Goal: Task Accomplishment & Management: Use online tool/utility

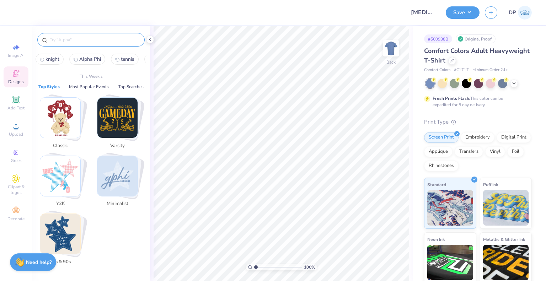
click at [81, 43] on input "text" at bounding box center [94, 39] width 91 height 7
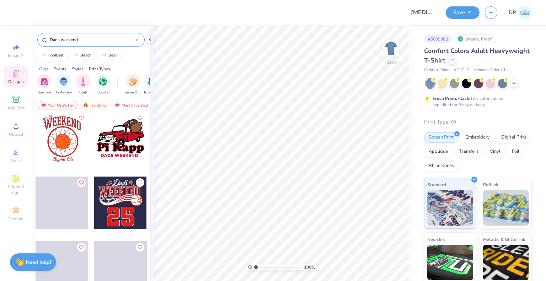
scroll to position [249, 0]
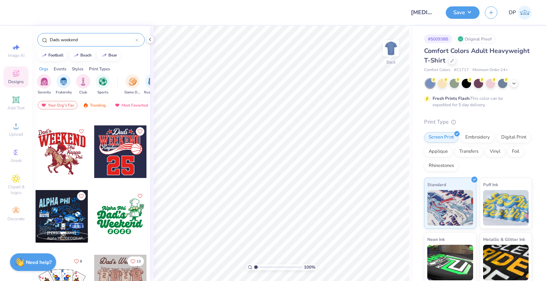
click at [52, 39] on input "Dads weekend" at bounding box center [92, 39] width 86 height 7
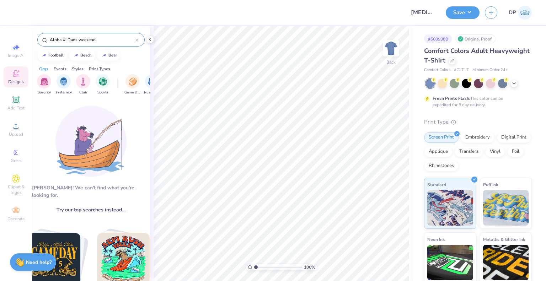
drag, startPoint x: 114, startPoint y: 38, endPoint x: 67, endPoint y: 39, distance: 47.3
click at [67, 39] on input "Alpha Xi Dads weekend" at bounding box center [92, 39] width 86 height 7
click at [66, 41] on input "Alpha Xi Dads weekend" at bounding box center [92, 39] width 86 height 7
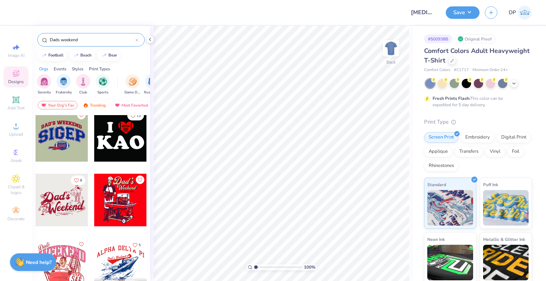
scroll to position [824, 0]
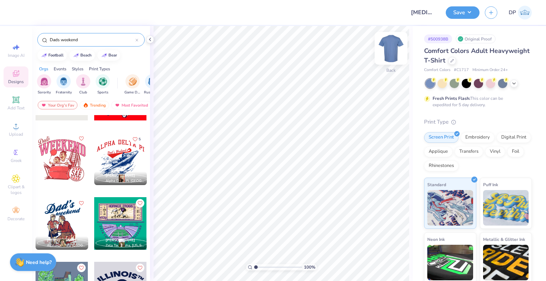
type input "Dads weekend"
click at [385, 52] on img at bounding box center [391, 48] width 28 height 28
click at [69, 223] on div at bounding box center [62, 223] width 53 height 53
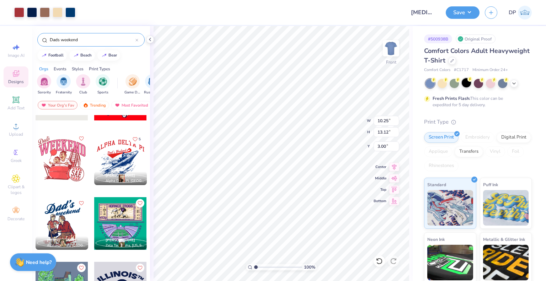
click at [467, 85] on div at bounding box center [466, 82] width 9 height 9
click at [511, 83] on icon at bounding box center [514, 83] width 6 height 6
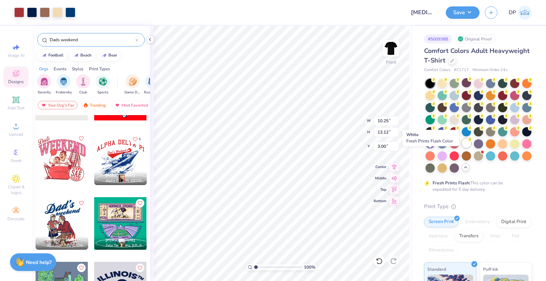
click at [462, 148] on div at bounding box center [466, 143] width 9 height 9
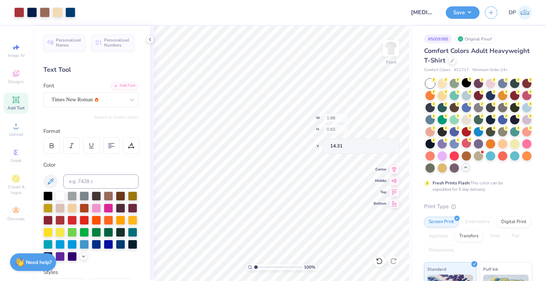
type input "1.88"
type input "0.83"
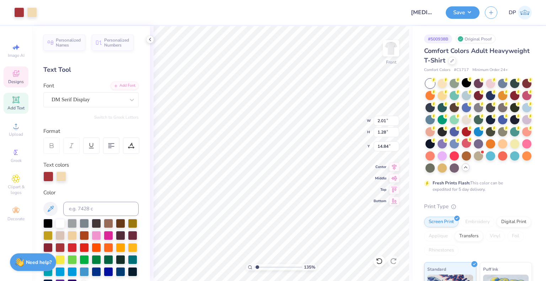
type input "1.35006143669128"
type textarea "2"
type input "1.35006143669128"
type textarea "25"
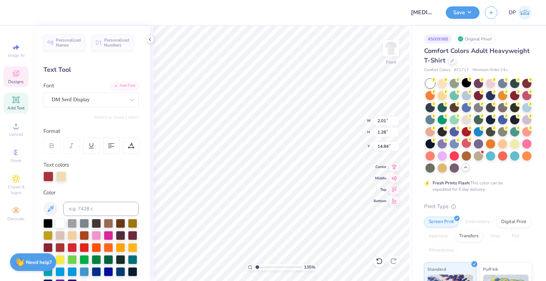
type input "1.35006143669128"
type input "5.06"
type input "2.55"
type input "12.41"
paste textarea "XID"
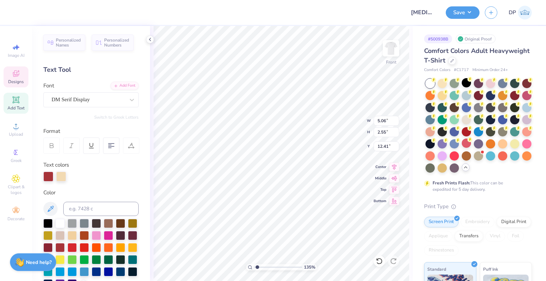
type input "1.35006143669128"
type textarea "AXID"
type input "1.35006143669128"
type textarea "AXID"
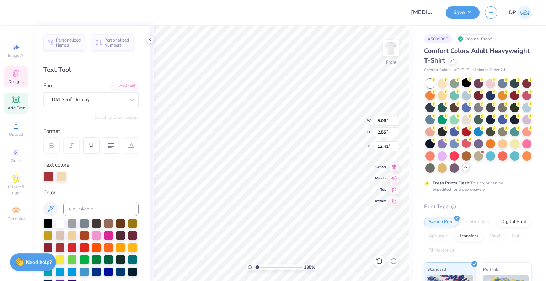
type input "1.35006143669128"
type input "5.11"
type input "2.53"
type input "1"
type input "9.88"
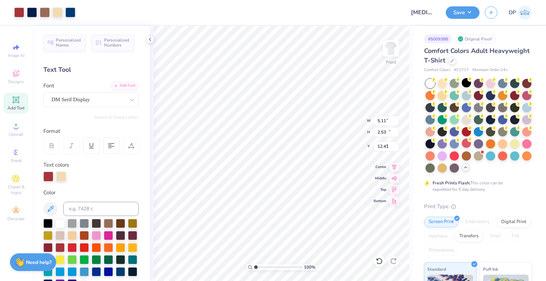
type input "13.05"
type input "3.00"
type input "11.62"
type input "15.35"
type input "13.12"
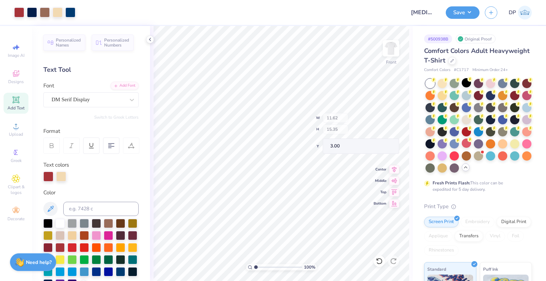
type input "17.33"
click at [390, 55] on img at bounding box center [391, 48] width 28 height 28
type input "2.85"
type input "3.77"
type input "9.72"
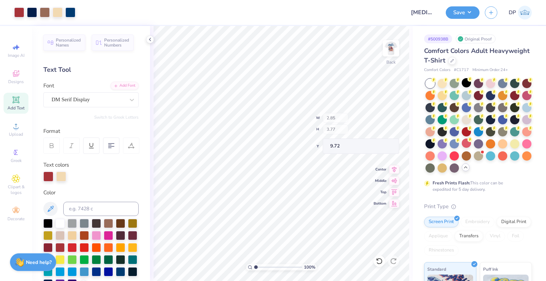
type input "3.00"
click at [461, 14] on button "Save" at bounding box center [463, 11] width 34 height 12
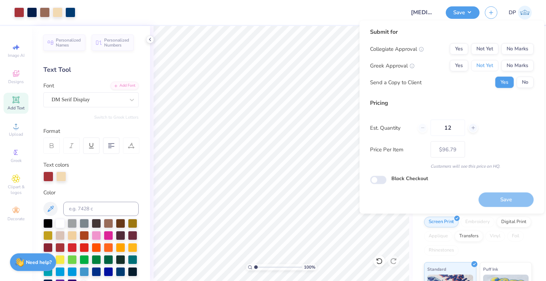
drag, startPoint x: 476, startPoint y: 65, endPoint x: 480, endPoint y: 56, distance: 9.2
click at [478, 62] on button "Not Yet" at bounding box center [484, 65] width 27 height 11
click at [482, 49] on button "Not Yet" at bounding box center [484, 48] width 27 height 11
click at [495, 206] on button "Save" at bounding box center [505, 199] width 55 height 15
type input "$96.79"
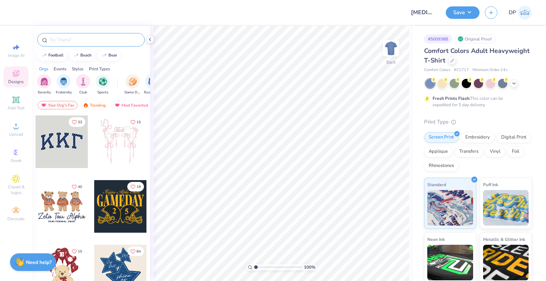
click at [55, 42] on input "text" at bounding box center [94, 39] width 91 height 7
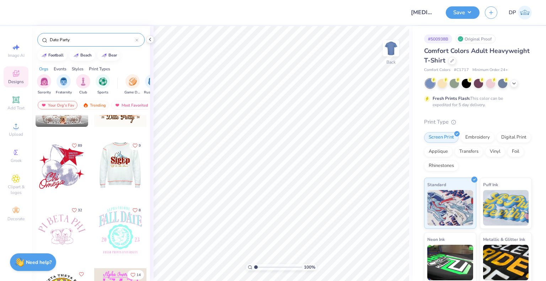
scroll to position [107, 0]
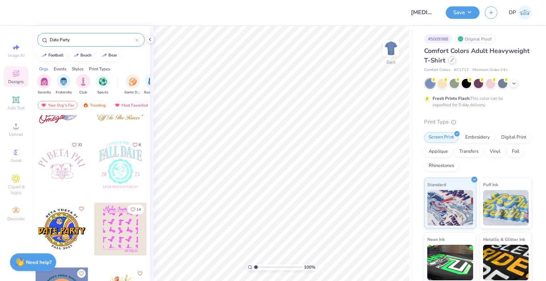
type input "Date Party"
click at [456, 63] on div at bounding box center [452, 60] width 8 height 8
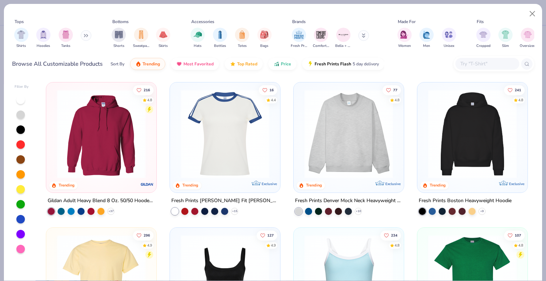
click at [82, 35] on button at bounding box center [86, 35] width 11 height 11
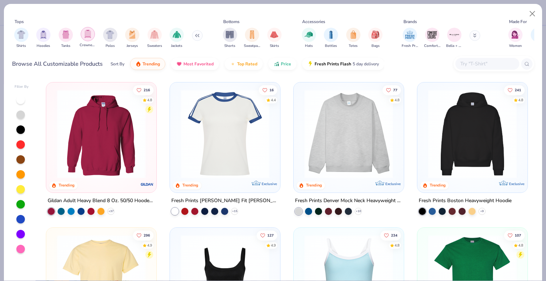
click at [85, 38] on img "filter for Crewnecks" at bounding box center [88, 34] width 8 height 8
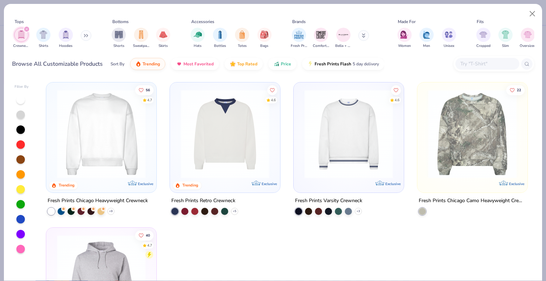
click at [84, 36] on button at bounding box center [86, 35] width 11 height 11
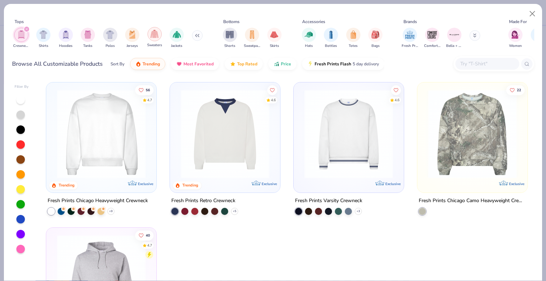
click at [159, 37] on div "filter for Sweaters" at bounding box center [154, 34] width 14 height 14
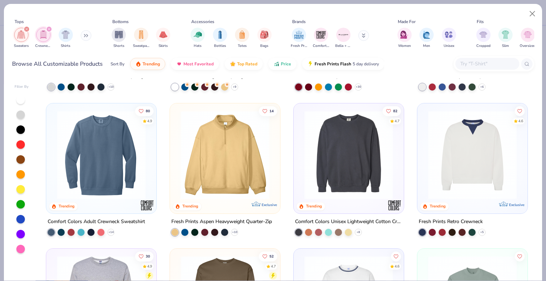
scroll to position [142, 0]
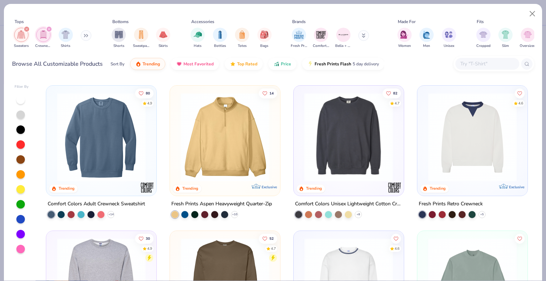
click at [350, 164] on div at bounding box center [253, 137] width 288 height 89
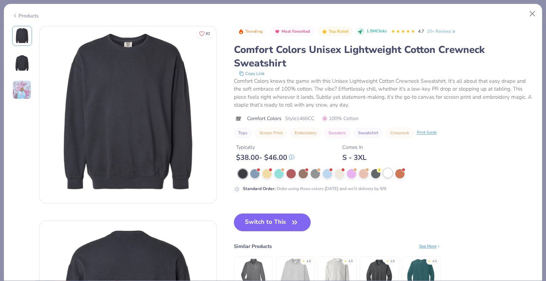
click at [384, 174] on div at bounding box center [387, 172] width 9 height 9
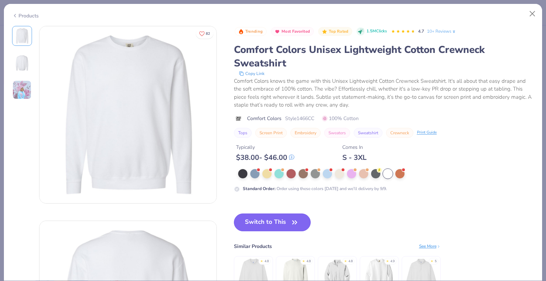
click at [268, 224] on button "Switch to This" at bounding box center [272, 223] width 77 height 18
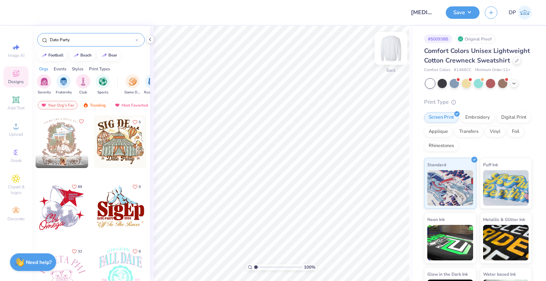
click at [387, 43] on img at bounding box center [391, 48] width 28 height 28
click at [58, 142] on div at bounding box center [62, 142] width 53 height 53
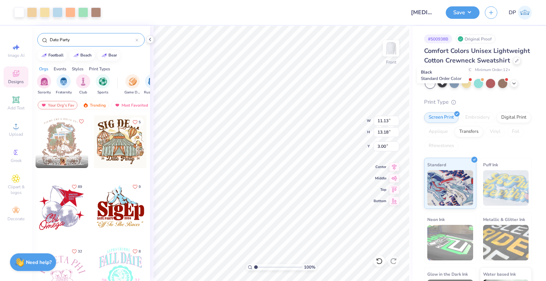
click at [441, 87] on div at bounding box center [441, 82] width 9 height 9
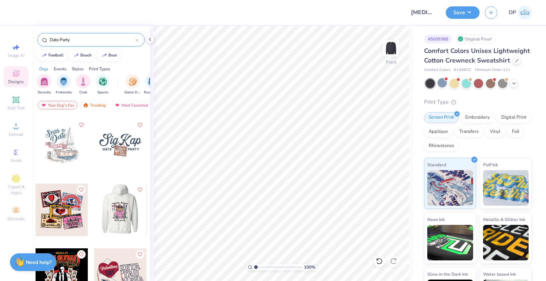
scroll to position [355, 0]
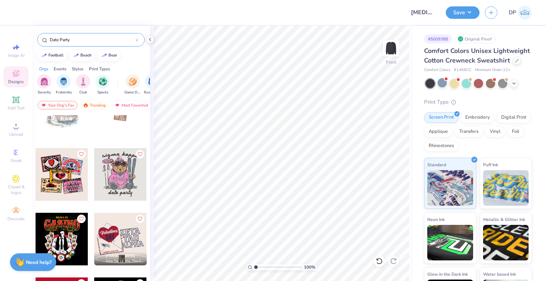
click at [119, 188] on div at bounding box center [68, 174] width 158 height 53
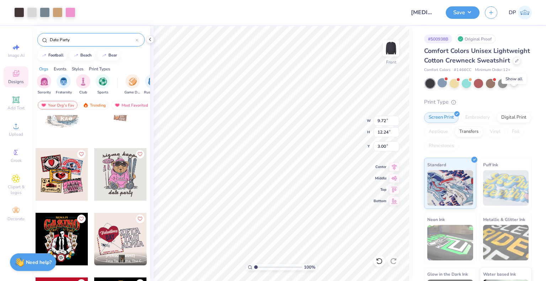
click at [515, 86] on icon at bounding box center [514, 83] width 6 height 6
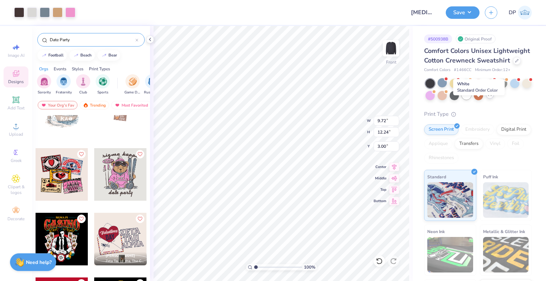
click at [471, 100] on div at bounding box center [466, 94] width 9 height 9
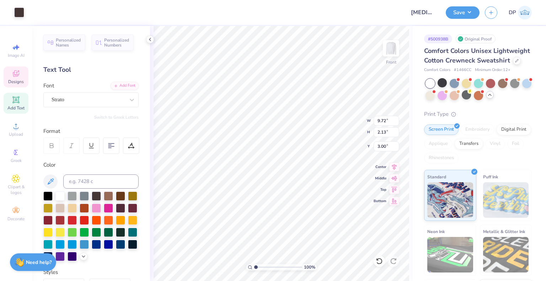
scroll to position [6, 2]
paste textarea "Alpha Xi Delta"
type textarea "Alpha Xi Delta"
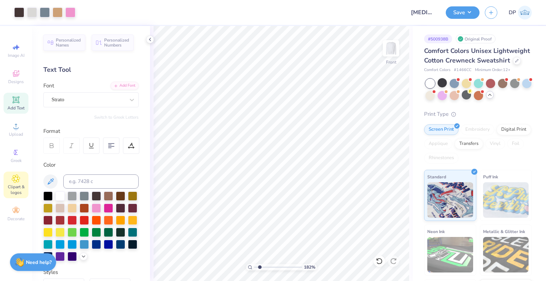
click at [21, 185] on span "Clipart & logos" at bounding box center [16, 189] width 25 height 11
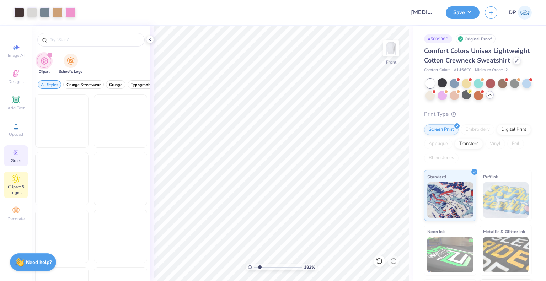
click at [14, 152] on circle at bounding box center [15, 153] width 4 height 4
type input "1.82266588284093"
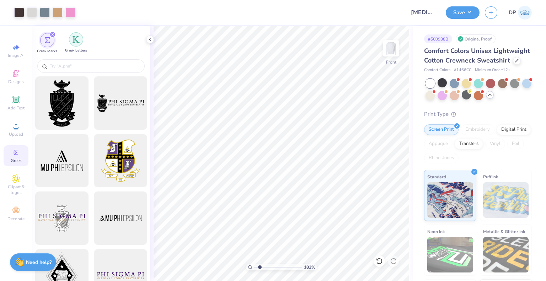
click at [81, 41] on div "filter for Greek Letters" at bounding box center [76, 39] width 14 height 14
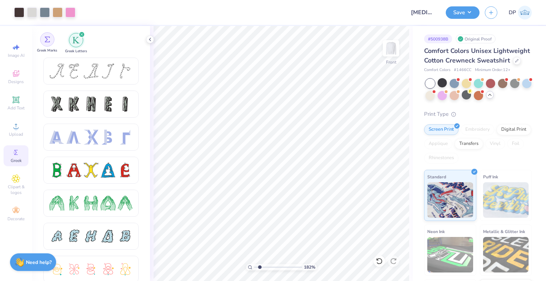
click at [51, 42] on div "filter for Greek Marks" at bounding box center [47, 39] width 14 height 14
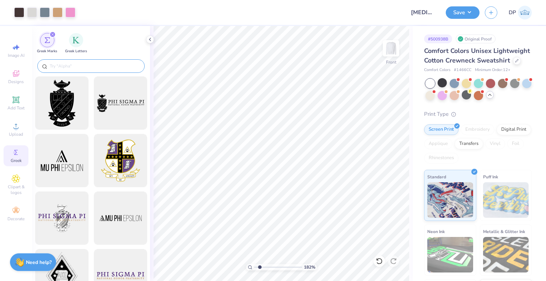
click at [92, 66] on input "text" at bounding box center [94, 66] width 91 height 7
paste input "Alpha Xi Delta"
type input "Alpha Xi Delta"
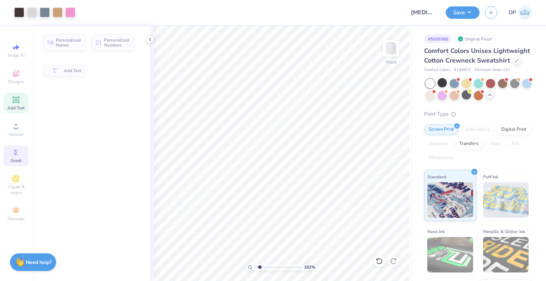
click at [15, 151] on circle at bounding box center [15, 153] width 4 height 4
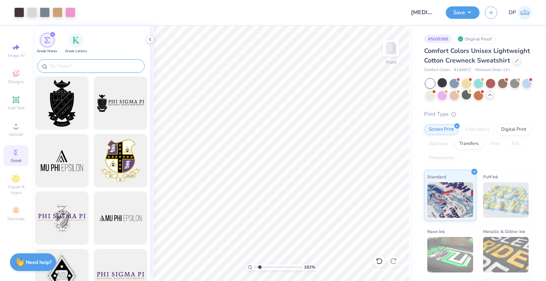
type input "1.82266588284093"
click at [103, 69] on input "text" at bounding box center [94, 66] width 91 height 7
paste input "Alpha Xi Delta"
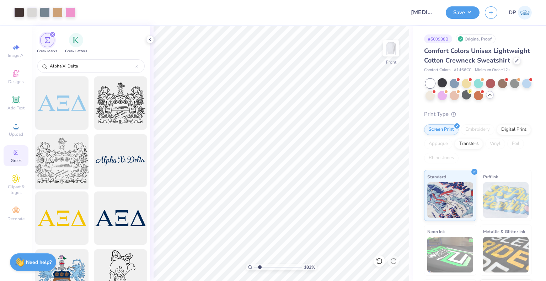
type input "Alpha Xi Delta"
click at [57, 162] on div at bounding box center [61, 160] width 59 height 59
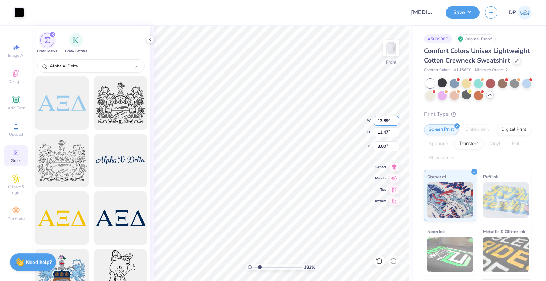
type input "1.82266588284093"
type input "1.51"
type input "1.24"
type input "13.22"
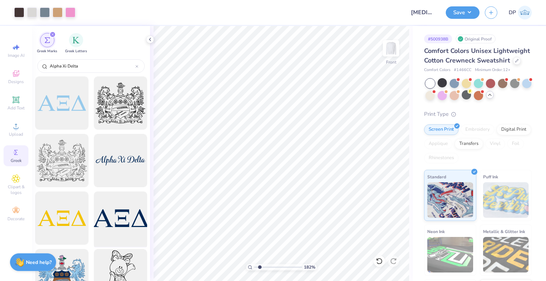
click at [120, 224] on div at bounding box center [120, 218] width 59 height 59
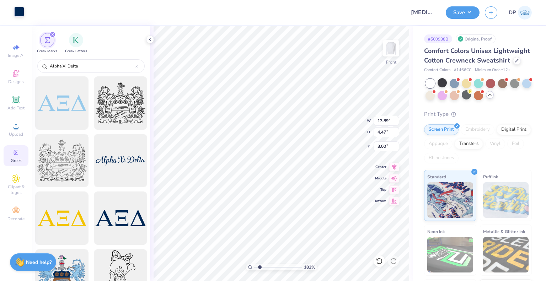
click at [14, 11] on div at bounding box center [19, 12] width 10 height 10
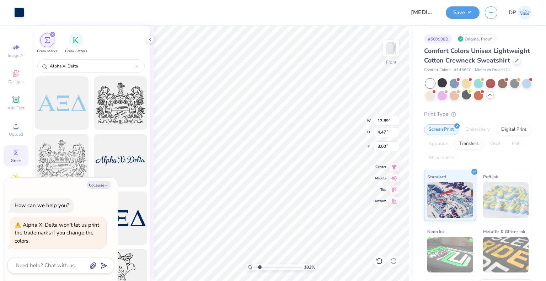
type input "1.82266588284093"
type textarea "x"
type input "1.82266588284093"
type input "1.02"
type input "0.33"
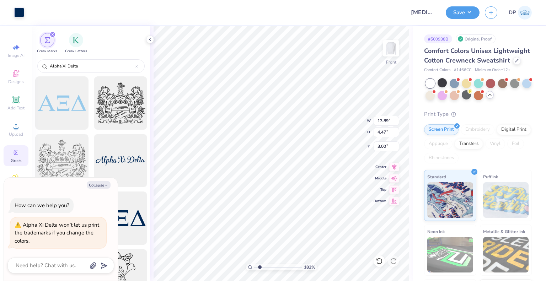
type input "7.14"
type textarea "x"
type input "1.82266588284093"
type textarea "x"
type input "1.82266588284093"
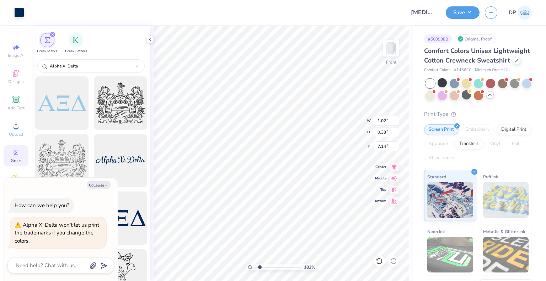
type textarea "x"
type input "10.14"
type input "1.82266588284093"
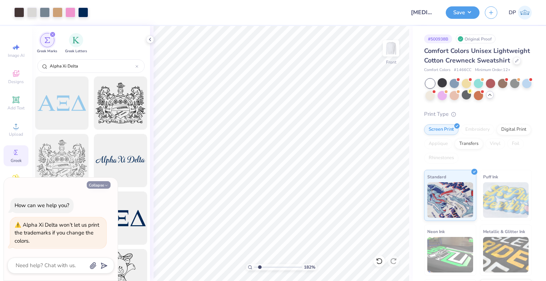
click at [96, 184] on button "Collapse" at bounding box center [99, 184] width 24 height 7
type textarea "x"
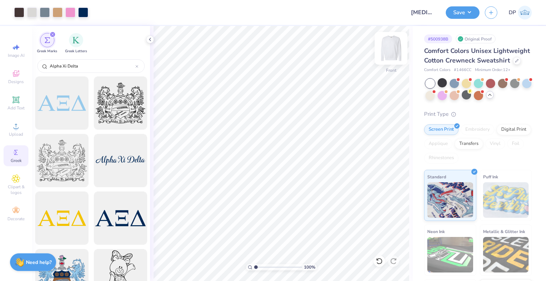
click at [389, 49] on img at bounding box center [391, 48] width 28 height 28
click at [150, 40] on polyline at bounding box center [149, 39] width 1 height 3
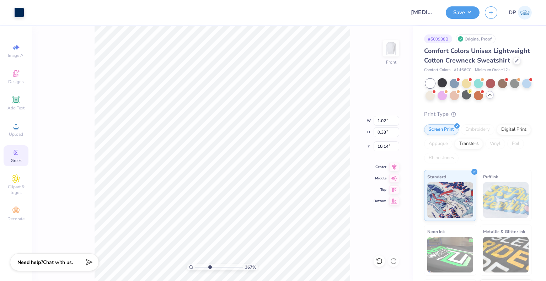
type input "3.6716840780171"
type input "8.49"
type input "8.07"
type input "4.84"
type input "3.6716840780171"
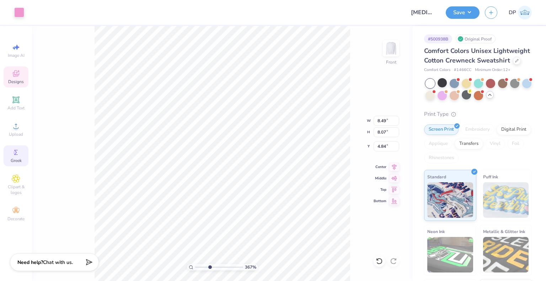
type input "1.02"
type input "0.33"
type input "10.14"
type input "3.6716840780171"
type input "1.52"
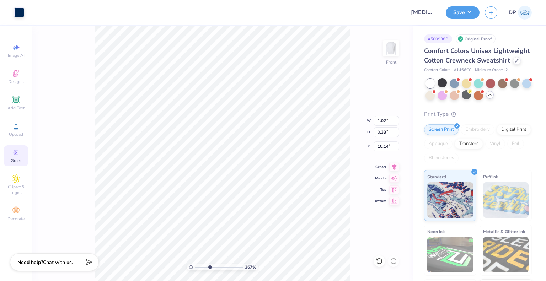
type input "0.49"
type input "9.98"
click at [471, 12] on button "Save" at bounding box center [463, 11] width 34 height 12
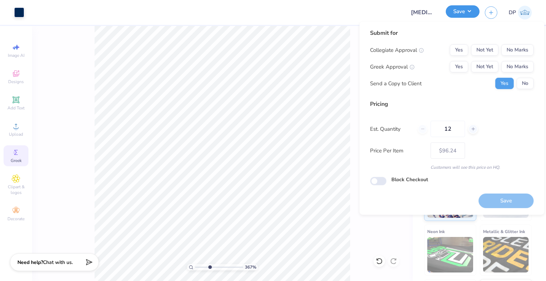
click at [471, 12] on button "Save" at bounding box center [463, 11] width 34 height 12
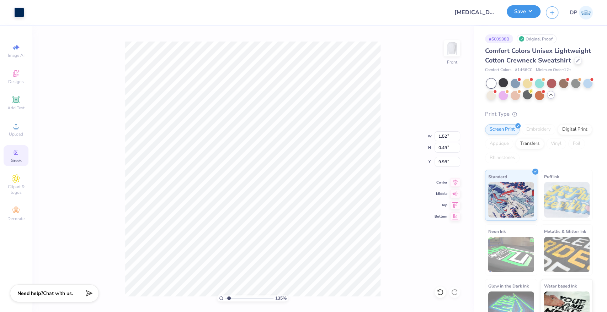
click at [523, 14] on button "Save" at bounding box center [523, 11] width 34 height 12
type input "1"
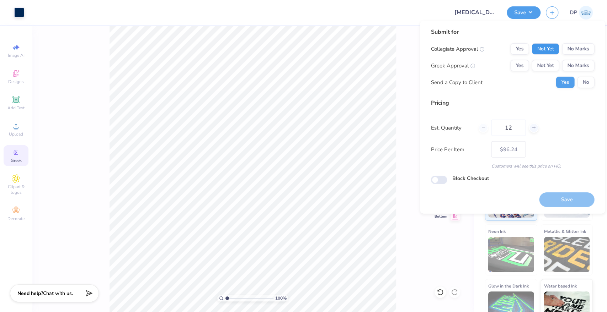
click at [541, 51] on button "Not Yet" at bounding box center [544, 48] width 27 height 11
click at [542, 65] on button "Not Yet" at bounding box center [544, 65] width 27 height 11
click at [546, 198] on button "Save" at bounding box center [566, 200] width 55 height 15
type input "$96.24"
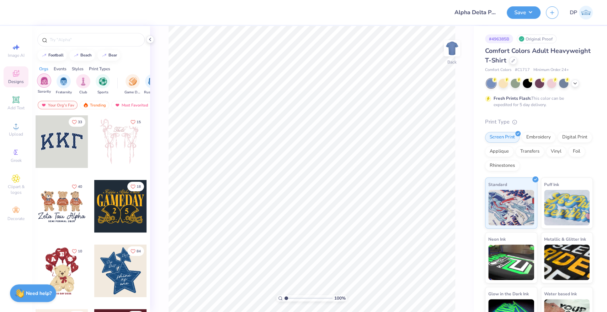
click at [49, 84] on div "filter for Sorority" at bounding box center [44, 81] width 14 height 14
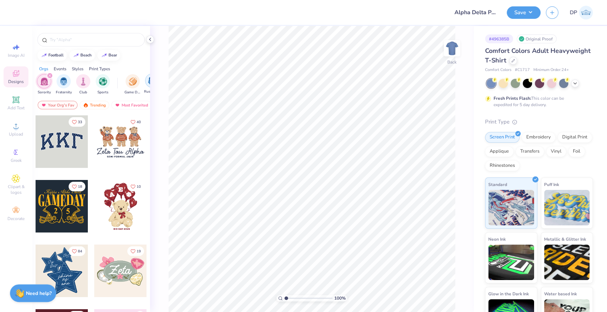
click at [148, 81] on img "filter for Rush & Bid" at bounding box center [152, 81] width 8 height 8
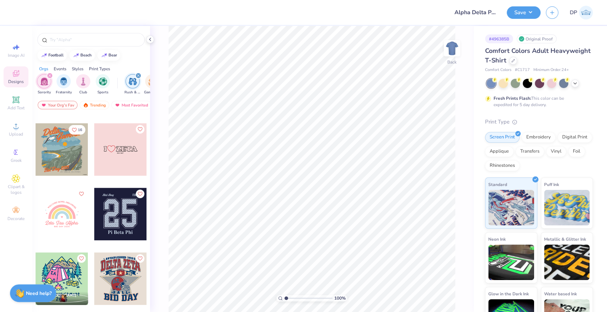
scroll to position [316, 0]
click at [448, 50] on img at bounding box center [451, 48] width 28 height 28
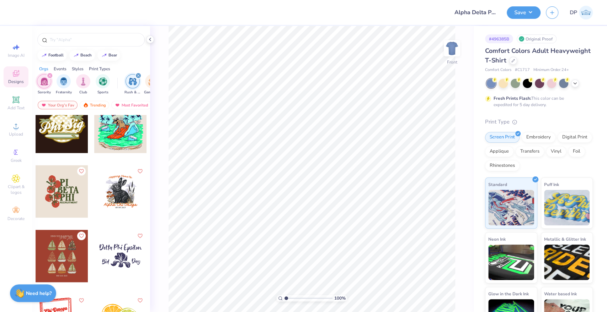
scroll to position [750, 0]
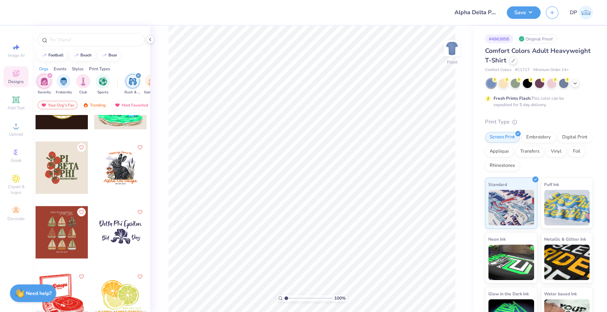
click at [112, 163] on div at bounding box center [120, 167] width 53 height 53
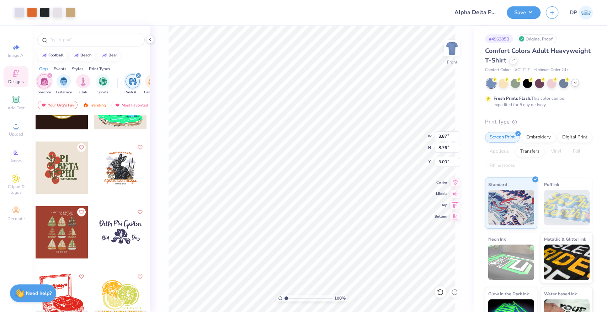
click at [572, 85] on icon at bounding box center [575, 83] width 6 height 6
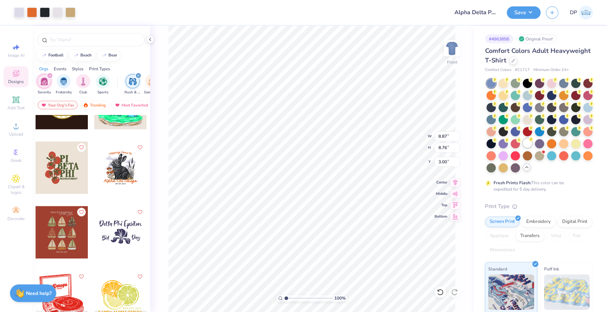
click at [522, 148] on div at bounding box center [526, 143] width 9 height 9
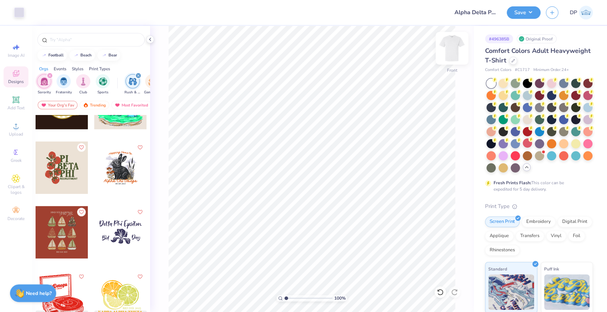
click at [450, 50] on img at bounding box center [451, 48] width 28 height 28
click at [450, 50] on img at bounding box center [452, 48] width 14 height 14
click at [446, 51] on img at bounding box center [451, 48] width 28 height 28
click at [117, 167] on div at bounding box center [120, 167] width 53 height 53
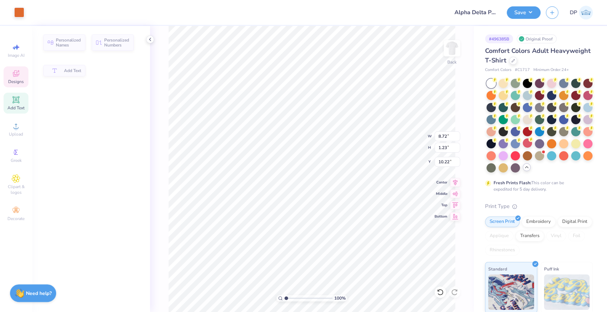
type input "1.23"
type input "10.22"
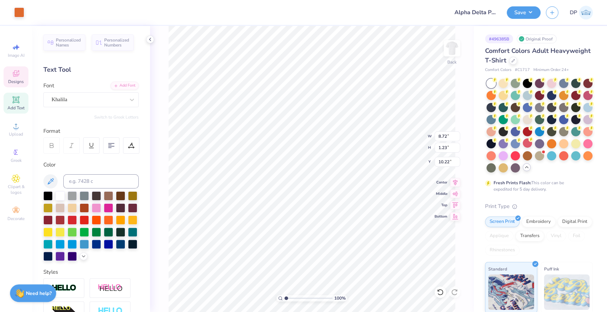
scroll to position [6, 2]
paste textarea "Delta Pi"
type textarea "Alpha Delta Pi"
click at [533, 10] on button "Save" at bounding box center [523, 12] width 34 height 12
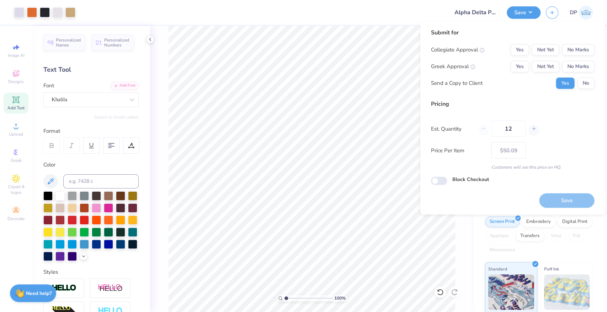
click at [547, 60] on div "Collegiate Approval Yes Not Yet No Marks Greek Approval Yes Not Yet No Marks Se…" at bounding box center [511, 66] width 163 height 45
click at [547, 51] on button "Not Yet" at bounding box center [544, 49] width 27 height 11
click at [547, 61] on button "Not Yet" at bounding box center [544, 66] width 27 height 11
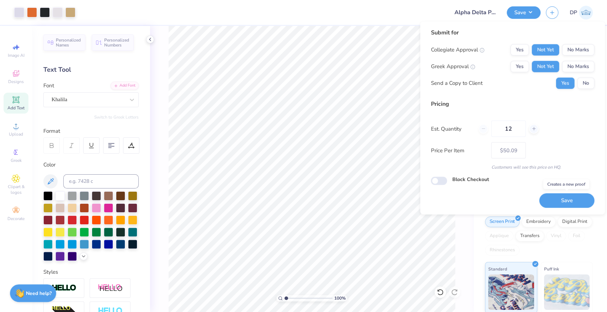
drag, startPoint x: 560, startPoint y: 207, endPoint x: 561, endPoint y: 200, distance: 6.5
click at [560, 204] on button "Save" at bounding box center [566, 200] width 55 height 15
type input "$50.09"
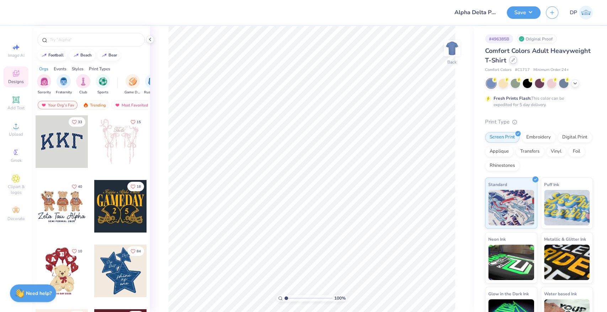
click at [517, 59] on div at bounding box center [513, 60] width 8 height 8
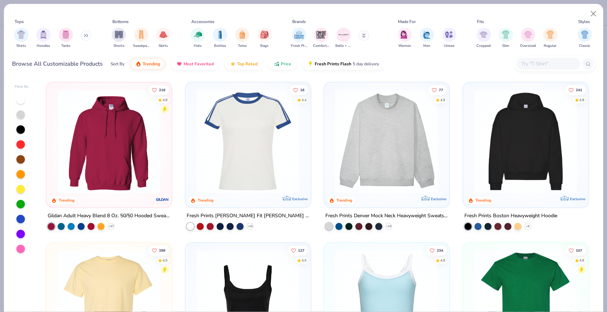
click at [240, 265] on img at bounding box center [247, 302] width 111 height 104
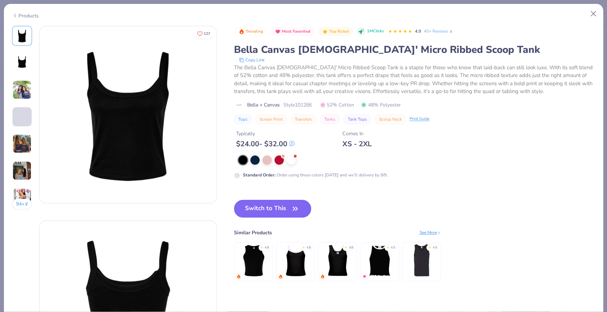
click at [268, 193] on div "Trending Most Favorited Top Rated 1M Clicks 4.9 40+ Reviews Bella Canvas Ladies…" at bounding box center [414, 161] width 361 height 270
click at [265, 209] on button "Switch to This" at bounding box center [272, 209] width 77 height 18
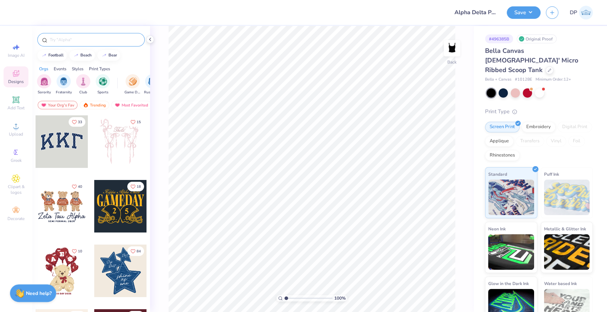
click at [97, 41] on input "text" at bounding box center [94, 39] width 91 height 7
type input "big little"
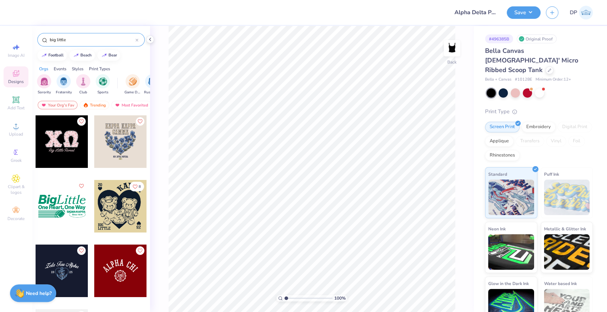
click at [106, 144] on div at bounding box center [68, 142] width 158 height 53
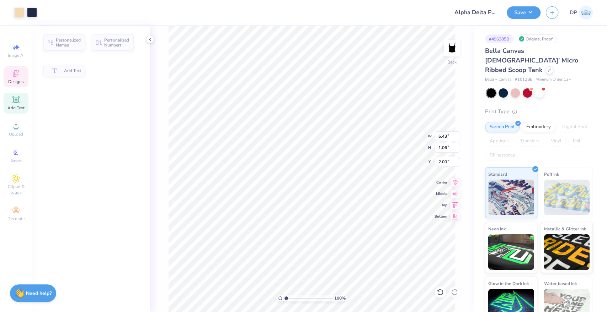
type input "6.43"
type input "1.06"
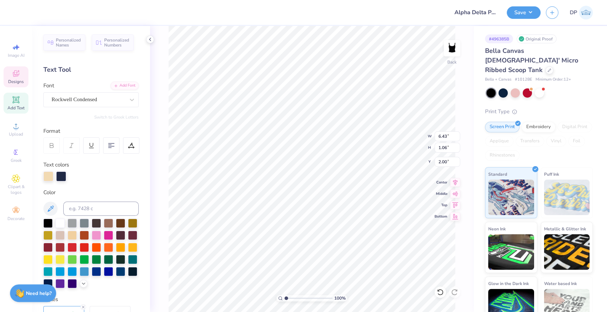
scroll to position [6, 1]
type textarea "A"
type textarea "ALPHA DELTA"
type input "3.45"
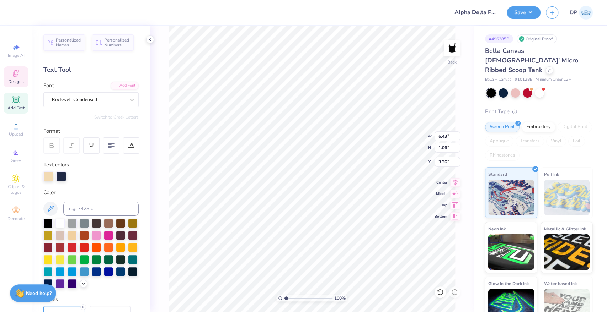
type input "1.09"
type input "3.26"
type textarea "PI"
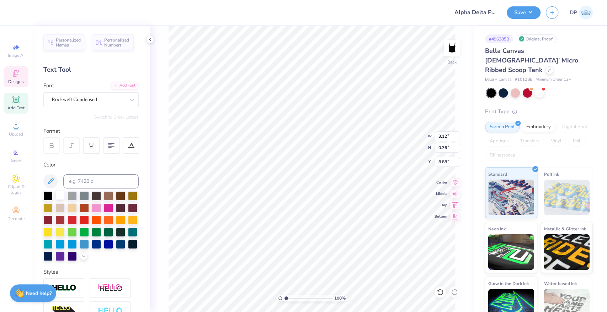
click at [60, 192] on div at bounding box center [59, 195] width 9 height 9
type input "4.23"
type input "4.87"
type input "2.00"
type input "2.92"
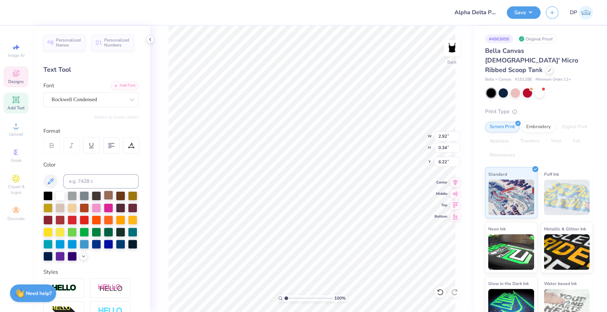
type input "0.34"
type input "6.22"
type input "3.18"
type input "0.37"
type input "6.20"
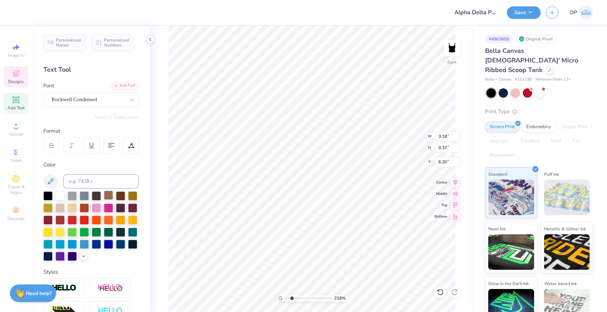
type input "2.17747712847887"
type input "0.42"
type input "0.23"
type input "6.64"
type input "2.17747712847887"
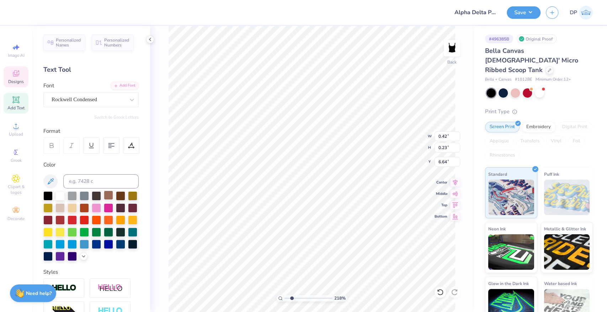
type input "0.73"
type input "0.40"
type input "6.58"
click at [457, 183] on icon at bounding box center [455, 181] width 10 height 9
type input "1"
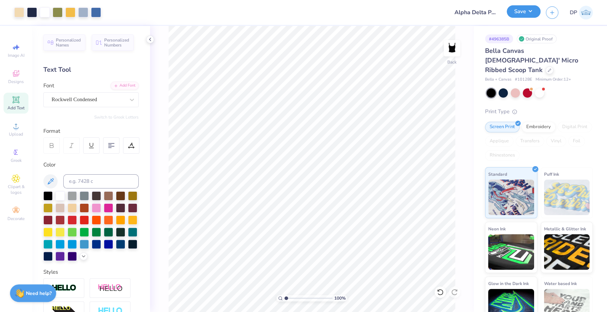
click at [523, 10] on button "Save" at bounding box center [523, 11] width 34 height 12
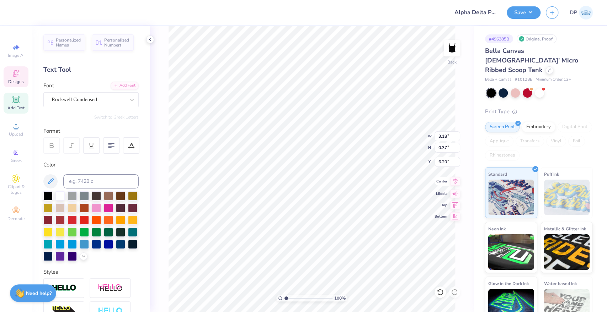
click at [454, 180] on icon at bounding box center [455, 181] width 10 height 9
type input "2.98"
type input "0.35"
click at [530, 11] on button "Save" at bounding box center [523, 11] width 34 height 12
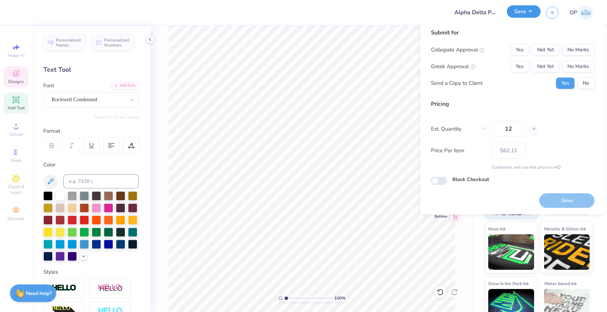
type input "0.64"
type input "0.35"
drag, startPoint x: 546, startPoint y: 68, endPoint x: 546, endPoint y: 57, distance: 11.0
click at [546, 66] on button "Not Yet" at bounding box center [544, 66] width 27 height 11
click at [546, 52] on button "Not Yet" at bounding box center [544, 49] width 27 height 11
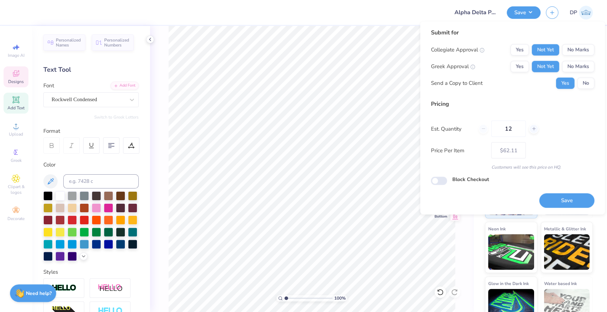
click at [559, 206] on button "Save" at bounding box center [566, 200] width 55 height 15
type input "$62.11"
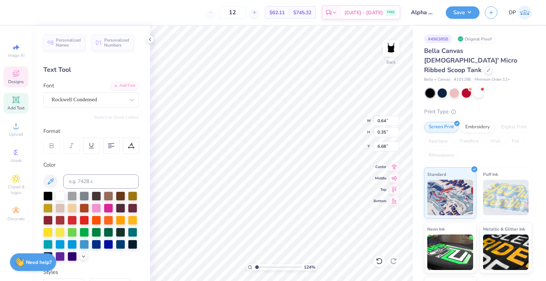
type input "1"
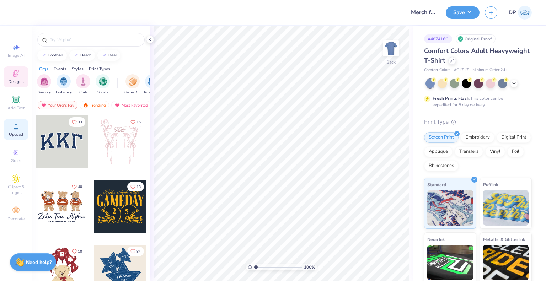
click at [17, 135] on span "Upload" at bounding box center [16, 134] width 14 height 6
click at [21, 136] on span "Upload" at bounding box center [16, 134] width 14 height 6
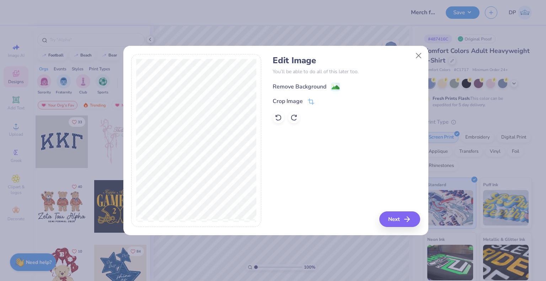
click at [324, 89] on div "Remove Background" at bounding box center [300, 86] width 54 height 9
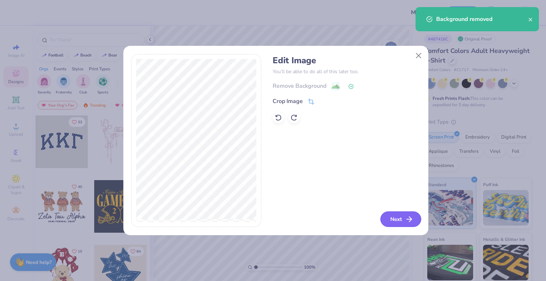
click at [407, 216] on icon "button" at bounding box center [409, 219] width 9 height 9
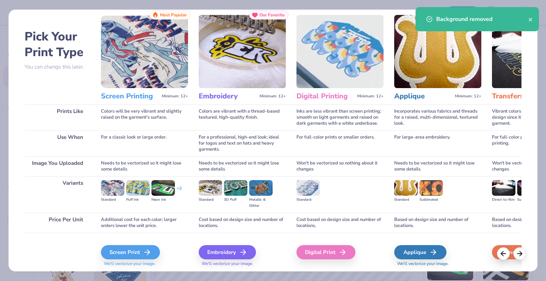
scroll to position [37, 0]
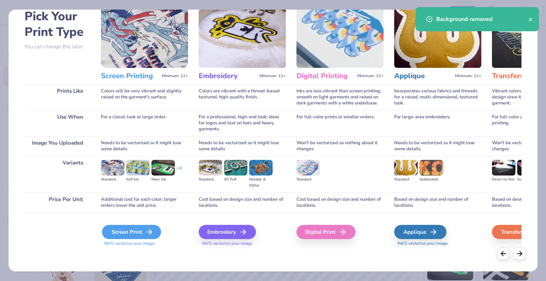
click at [149, 231] on icon at bounding box center [149, 232] width 9 height 9
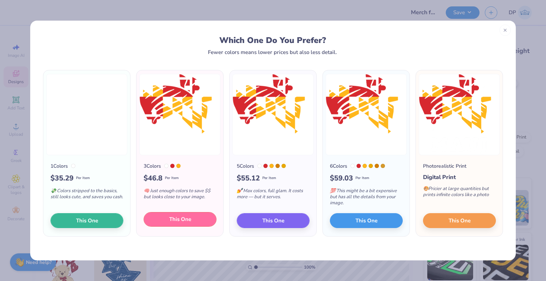
click at [188, 222] on span "This One" at bounding box center [180, 219] width 22 height 8
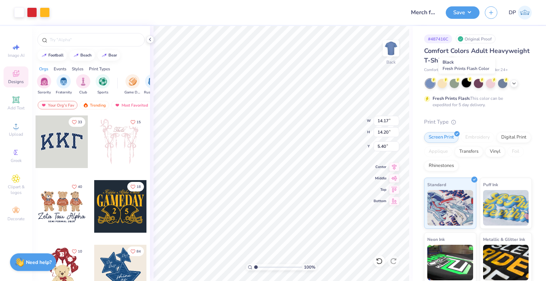
click at [465, 85] on div at bounding box center [466, 82] width 9 height 9
type input "2.35"
type input "3.26"
type input "3.21"
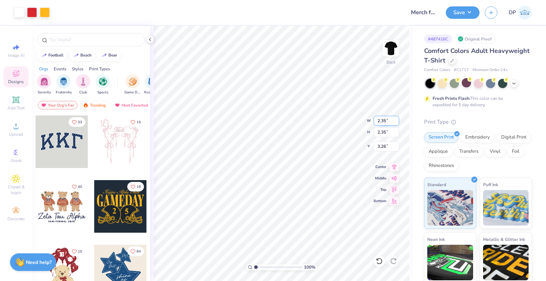
type input "3.22"
type input "3.00"
click at [397, 46] on img at bounding box center [391, 48] width 28 height 28
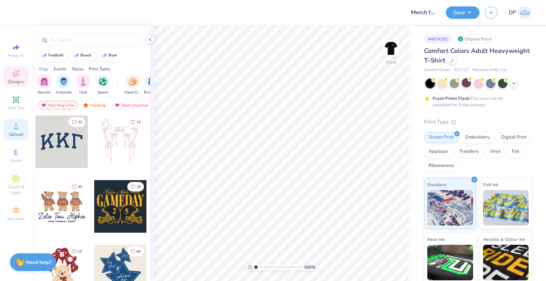
click at [16, 132] on span "Upload" at bounding box center [16, 134] width 14 height 6
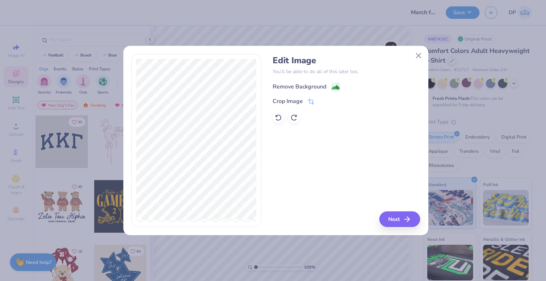
click at [311, 88] on div "Remove Background" at bounding box center [300, 86] width 54 height 9
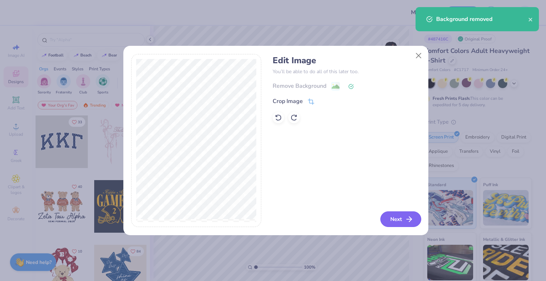
click at [407, 219] on line "button" at bounding box center [409, 219] width 5 height 0
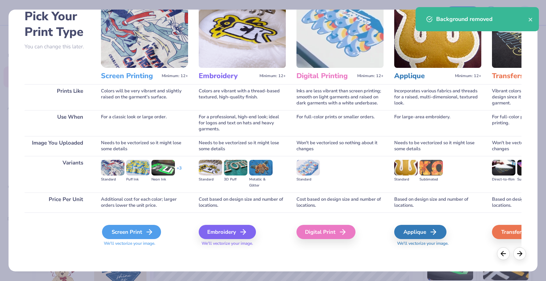
click at [131, 232] on div "Screen Print" at bounding box center [131, 232] width 59 height 14
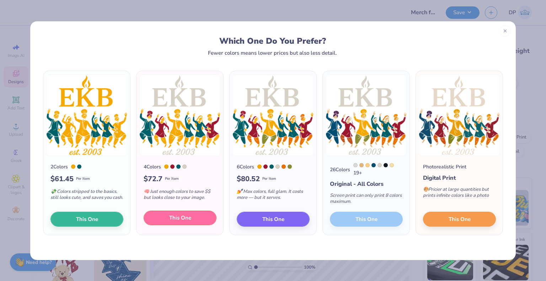
click at [185, 223] on button "This One" at bounding box center [180, 218] width 73 height 15
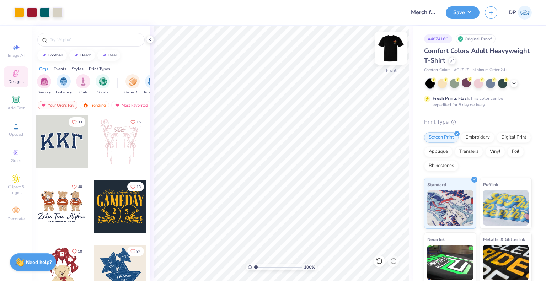
click at [392, 47] on img at bounding box center [391, 48] width 28 height 28
click at [388, 50] on img at bounding box center [391, 48] width 28 height 28
type input "1"
click at [17, 128] on circle at bounding box center [16, 129] width 4 height 4
click at [389, 49] on img at bounding box center [391, 48] width 28 height 28
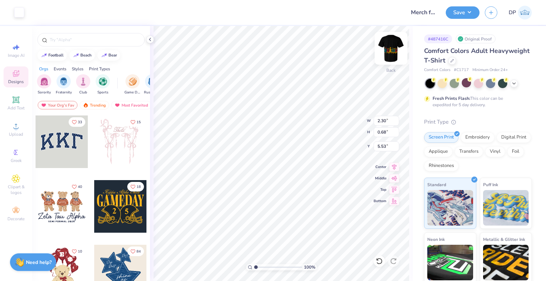
click at [389, 48] on img at bounding box center [391, 48] width 28 height 28
type input "10.64"
type input "3.16"
type input "0.51"
type input "0.68"
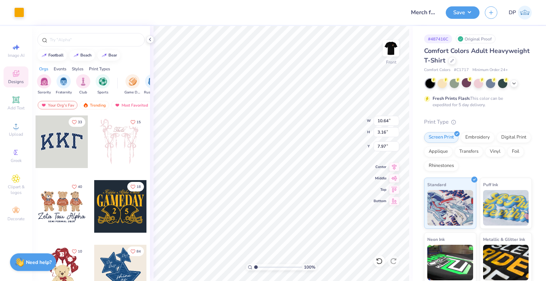
type input "14.44"
type input "2.61"
type input "2.63"
type input "7.97"
type input "3.00"
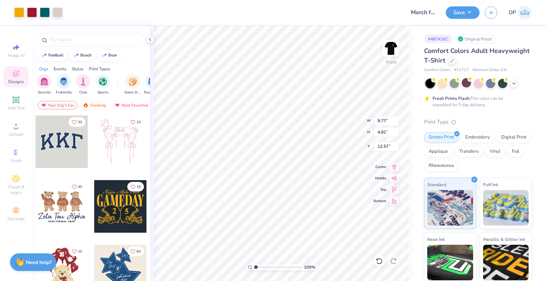
type input "9.77"
type input "4.81"
type input "6.16"
type input "10.03"
type input "4.94"
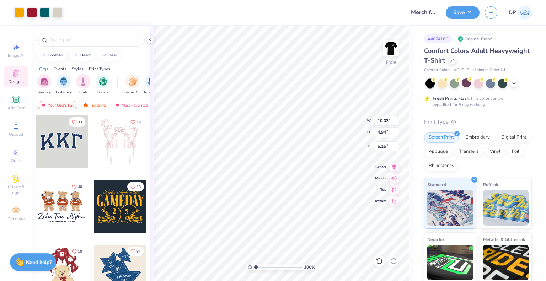
type input "11.55"
type input "5.69"
type input "13.51"
type input "6.65"
click at [469, 11] on button "Save" at bounding box center [463, 11] width 34 height 12
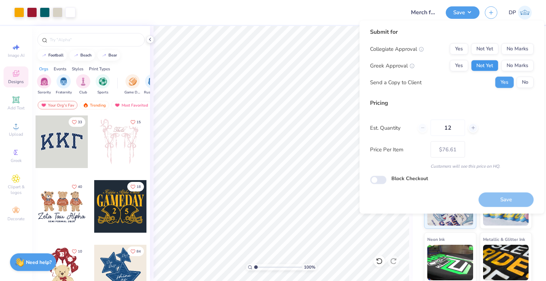
drag, startPoint x: 483, startPoint y: 72, endPoint x: 485, endPoint y: 61, distance: 11.3
click at [483, 69] on div "Collegiate Approval Yes Not Yet No Marks Greek Approval Yes Not Yet No Marks Se…" at bounding box center [451, 65] width 163 height 45
click at [485, 61] on button "Not Yet" at bounding box center [484, 65] width 27 height 11
click at [484, 52] on button "Not Yet" at bounding box center [484, 48] width 27 height 11
click at [501, 202] on button "Save" at bounding box center [505, 199] width 55 height 15
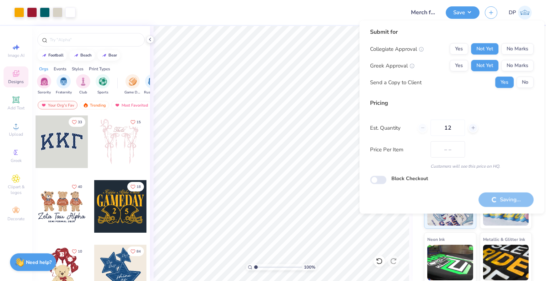
type input "$76.61"
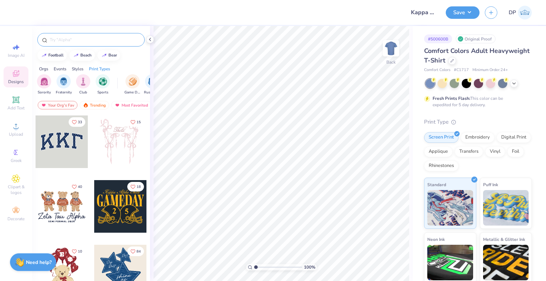
click at [93, 39] on input "text" at bounding box center [94, 39] width 91 height 7
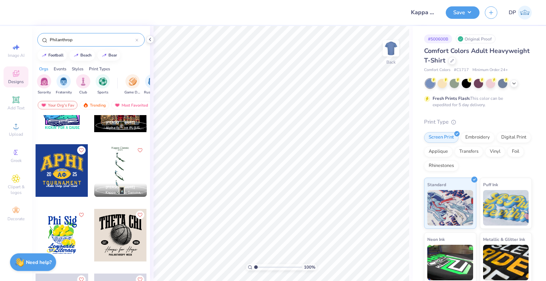
scroll to position [107, 0]
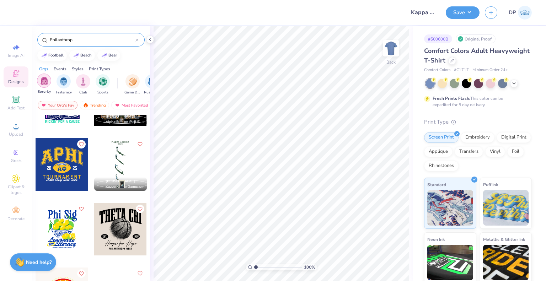
type input "Philanthrop"
click at [42, 84] on img "filter for Sorority" at bounding box center [44, 81] width 8 height 8
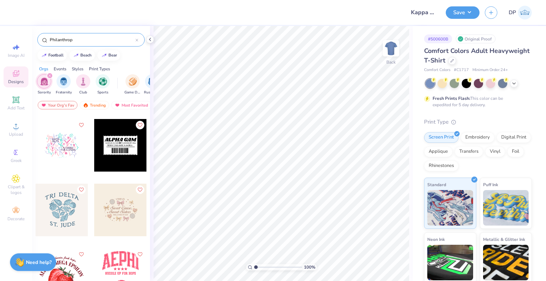
scroll to position [213, 0]
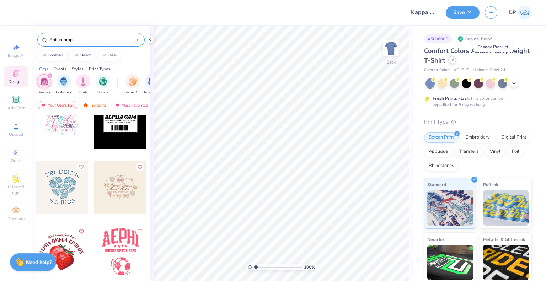
click at [454, 58] on icon at bounding box center [452, 60] width 4 height 4
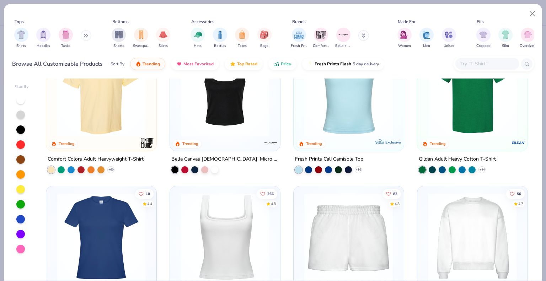
scroll to position [213, 0]
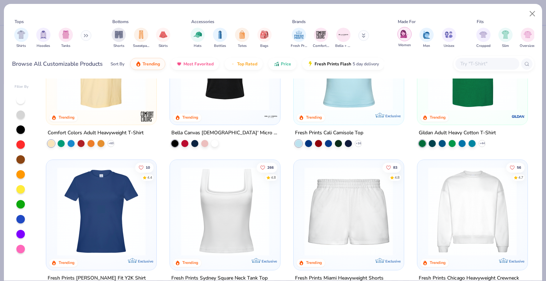
click at [402, 37] on img "filter for Women" at bounding box center [404, 34] width 8 height 8
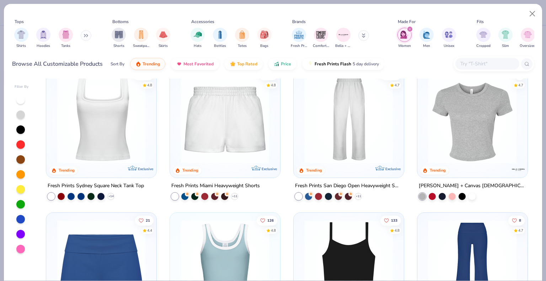
scroll to position [178, 0]
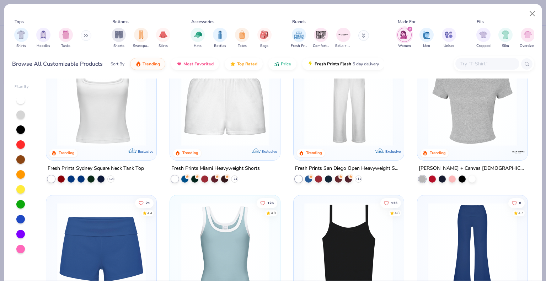
click at [474, 138] on img at bounding box center [472, 101] width 96 height 89
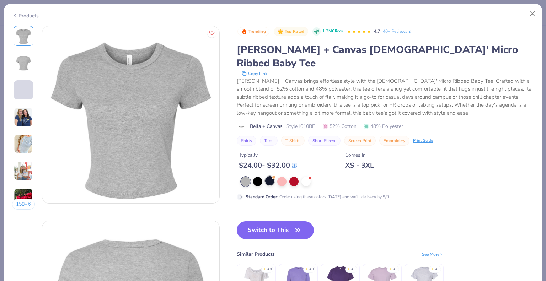
click at [272, 176] on div at bounding box center [269, 180] width 9 height 9
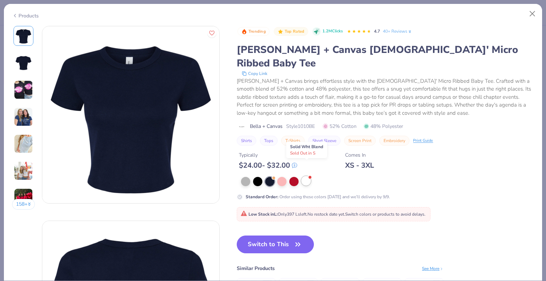
click at [307, 176] on div at bounding box center [305, 180] width 9 height 9
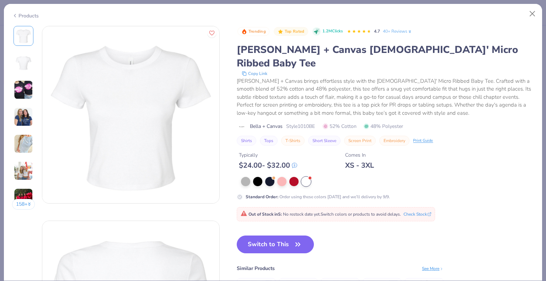
drag, startPoint x: 254, startPoint y: 168, endPoint x: 299, endPoint y: 236, distance: 81.5
click at [254, 177] on div at bounding box center [257, 181] width 9 height 9
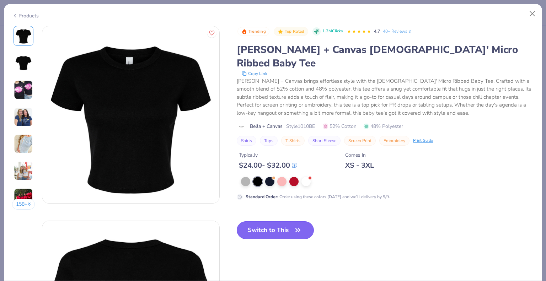
click at [280, 221] on button "Switch to This" at bounding box center [275, 230] width 77 height 18
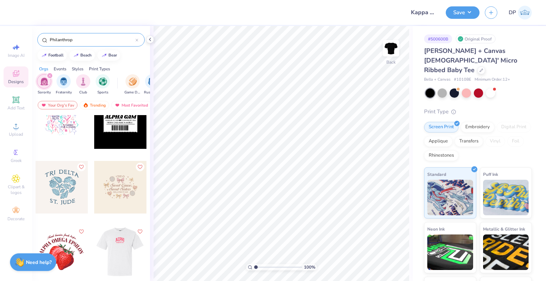
click at [120, 182] on div at bounding box center [120, 187] width 53 height 53
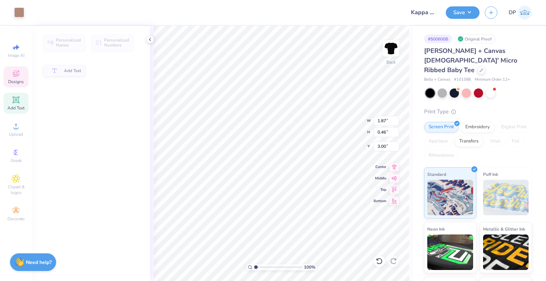
type input "1.87"
type input "0.46"
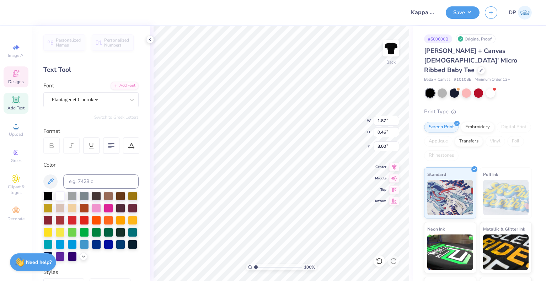
scroll to position [6, 1]
type textarea "KKG"
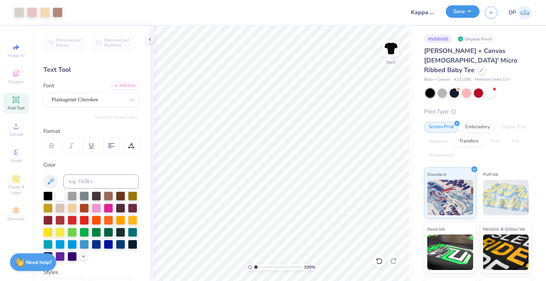
click at [474, 15] on button "Save" at bounding box center [463, 11] width 34 height 12
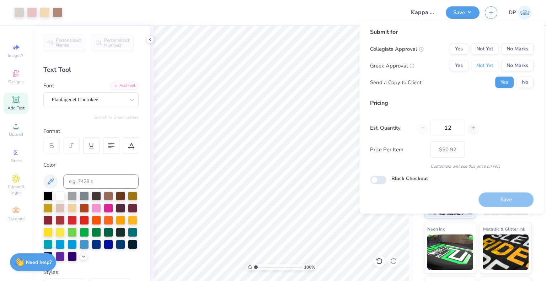
drag, startPoint x: 498, startPoint y: 64, endPoint x: 485, endPoint y: 55, distance: 16.2
click at [496, 63] on button "Not Yet" at bounding box center [484, 65] width 27 height 11
click at [484, 47] on button "Not Yet" at bounding box center [484, 48] width 27 height 11
click at [492, 196] on button "Save" at bounding box center [505, 199] width 55 height 15
type input "$50.92"
